Goal: Check status

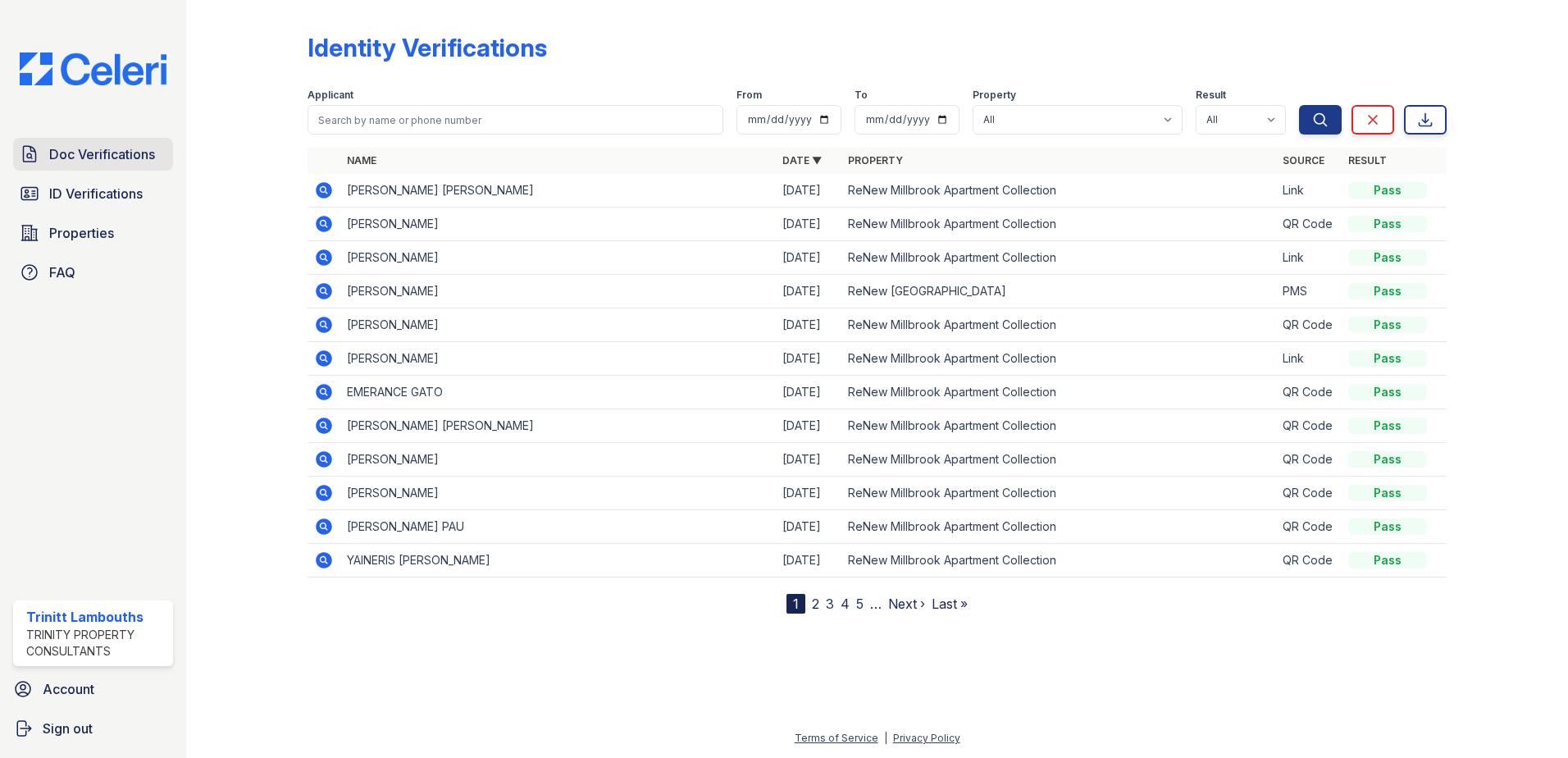
click at [111, 158] on span "Doc Verifications" at bounding box center [101, 154] width 106 height 20
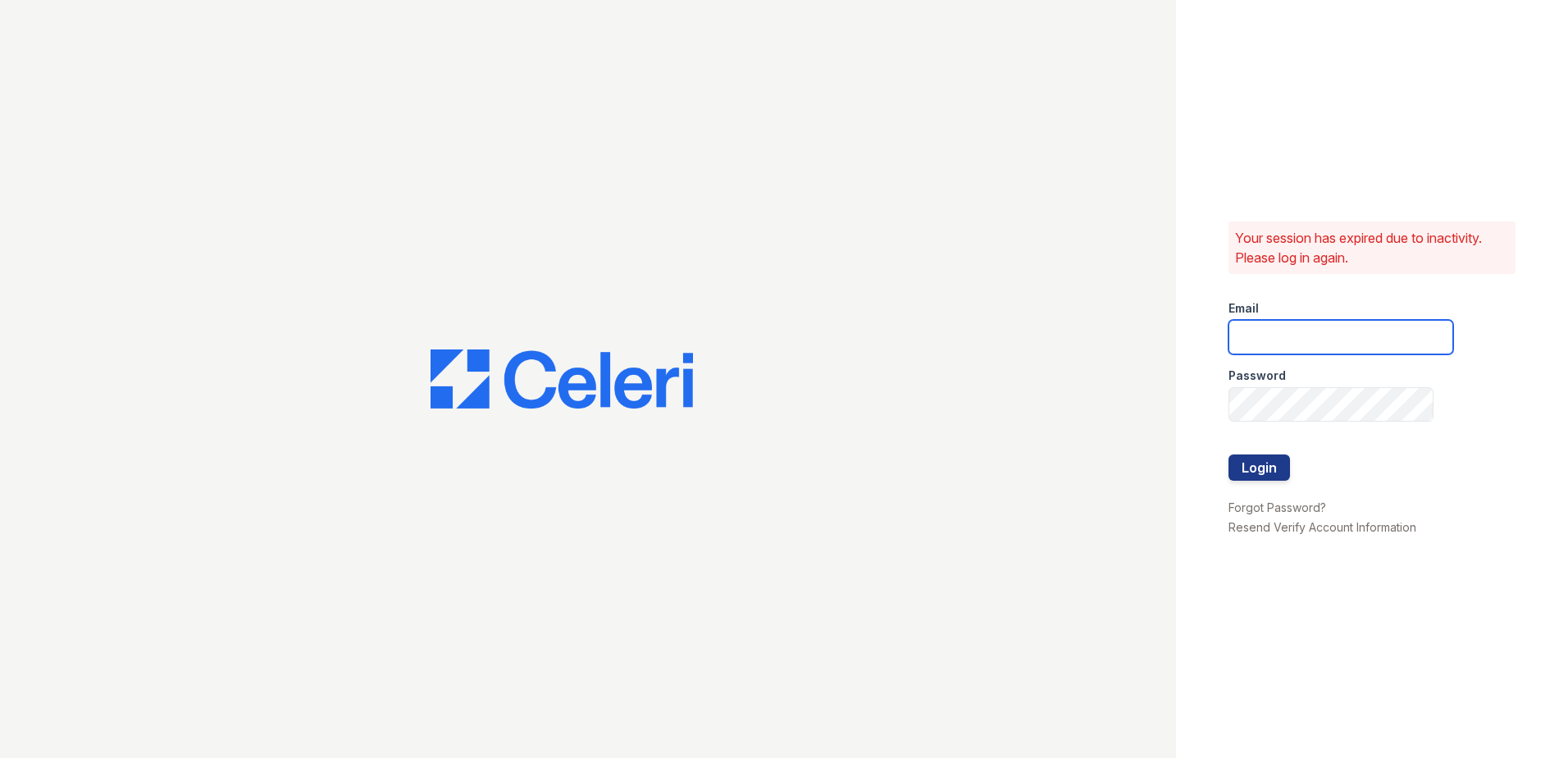
type input "[EMAIL_ADDRESS][DOMAIN_NAME]"
click at [1241, 468] on button "Login" at bounding box center [1259, 467] width 61 height 26
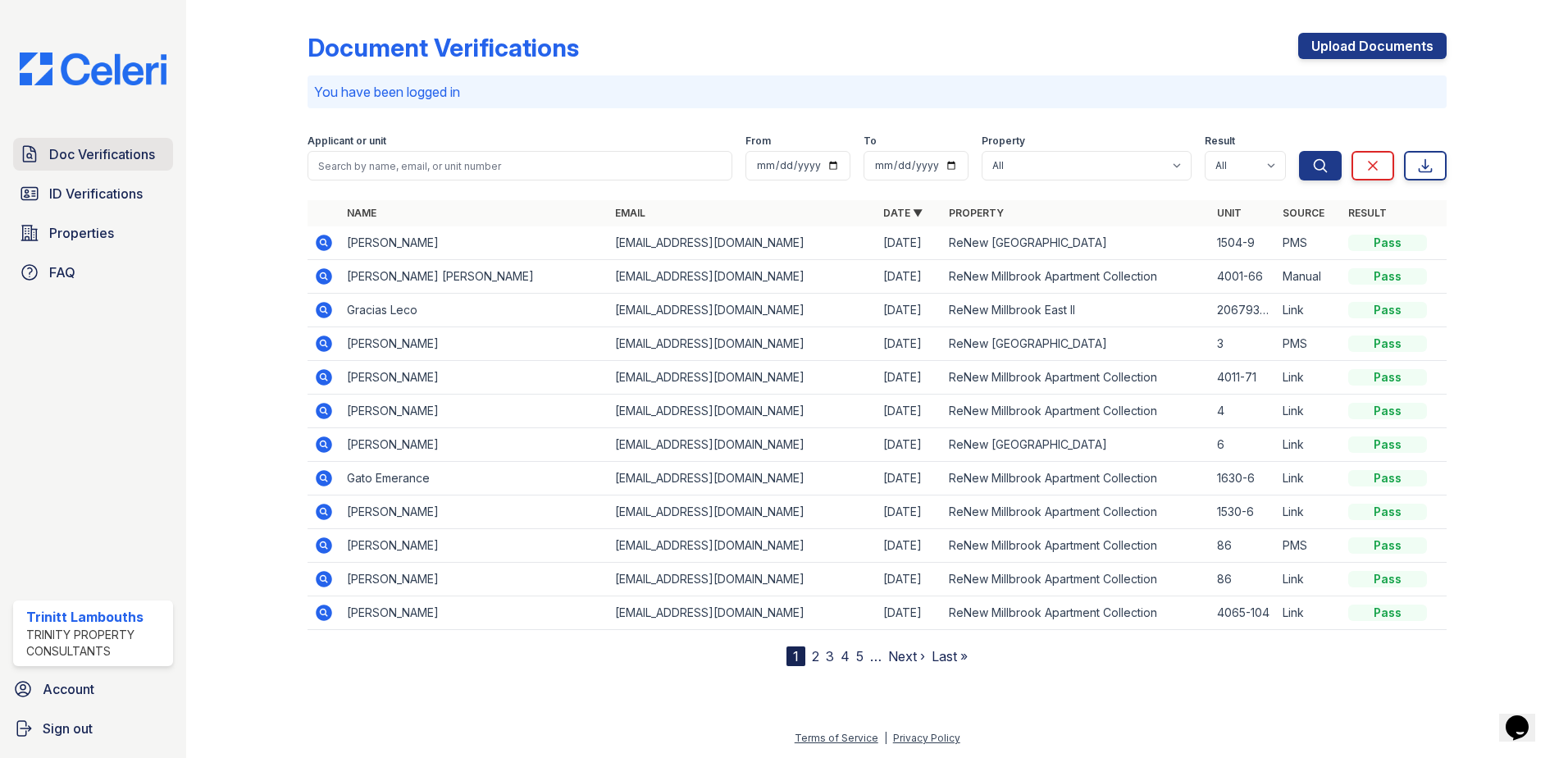
click at [127, 165] on link "Doc Verifications" at bounding box center [93, 154] width 160 height 33
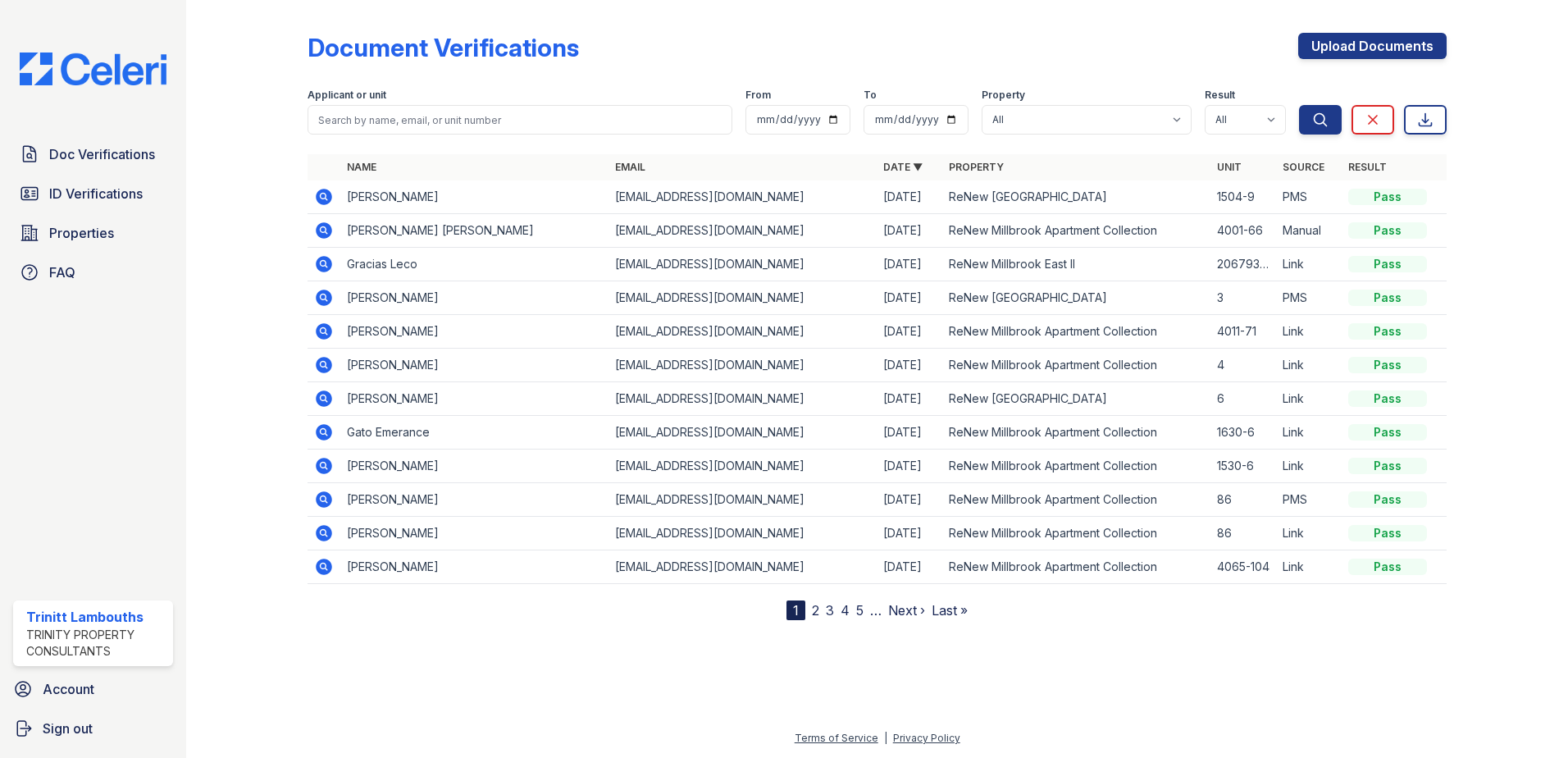
click at [323, 229] on icon at bounding box center [323, 229] width 4 height 4
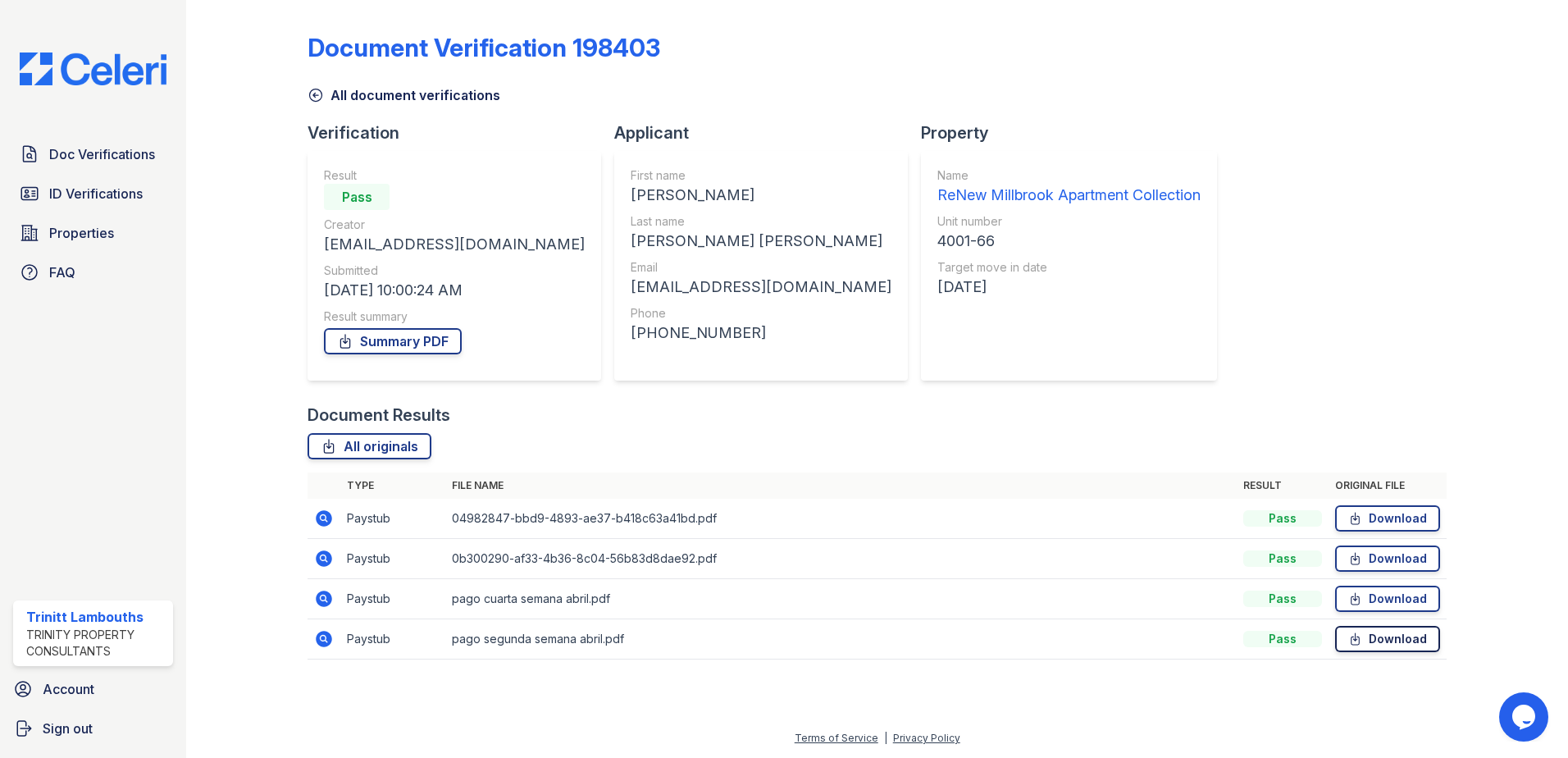
click at [1362, 641] on icon at bounding box center [1355, 639] width 14 height 17
drag, startPoint x: 1364, startPoint y: 592, endPoint x: 1388, endPoint y: 606, distance: 27.8
click at [1362, 592] on icon at bounding box center [1355, 599] width 14 height 17
click at [1362, 559] on icon at bounding box center [1355, 558] width 14 height 17
